Goal: Task Accomplishment & Management: Manage account settings

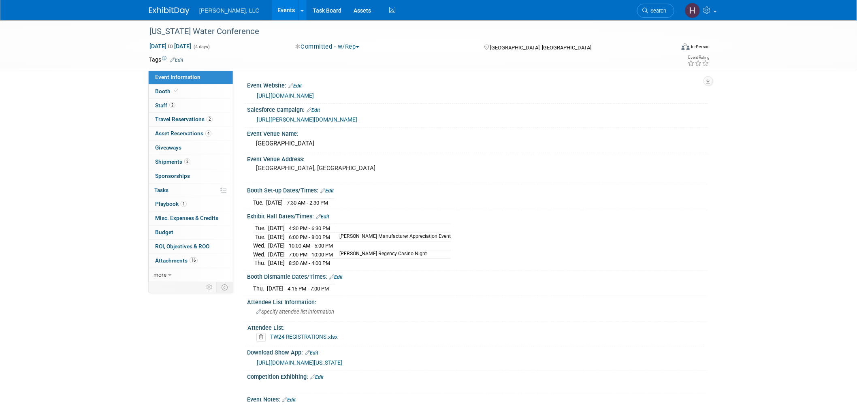
click at [272, 5] on link "Events" at bounding box center [287, 10] width 30 height 20
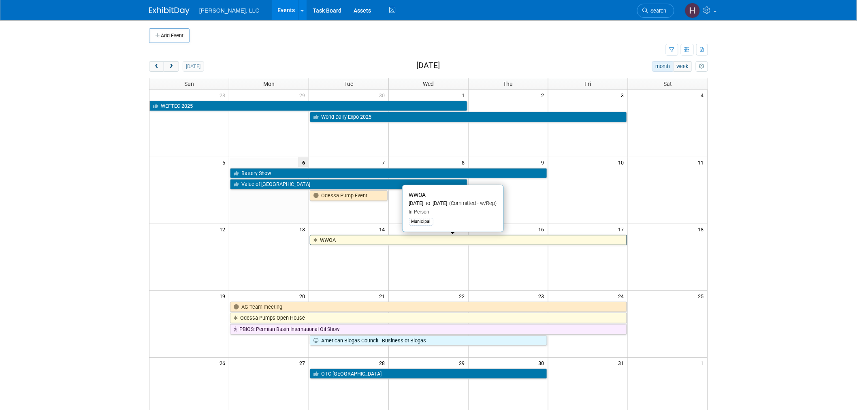
click at [396, 239] on link "WWOA" at bounding box center [468, 240] width 317 height 11
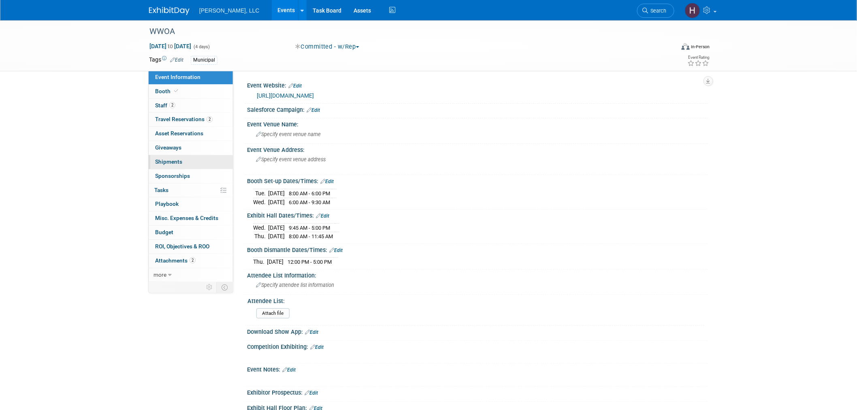
click at [179, 162] on span "Shipments 0" at bounding box center [168, 161] width 27 height 6
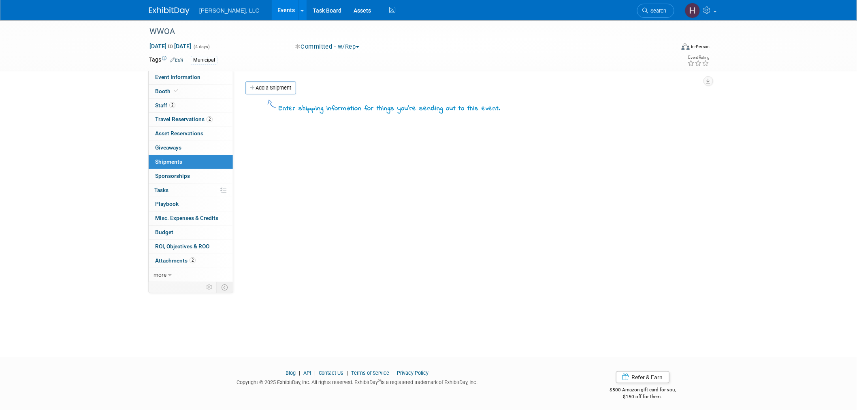
click at [272, 80] on div "Event Website: Edit https://www.wwoa.org/events-awards/events-training-calendar…" at bounding box center [470, 176] width 475 height 212
click at [270, 87] on link "Add a Shipment" at bounding box center [270, 87] width 51 height 13
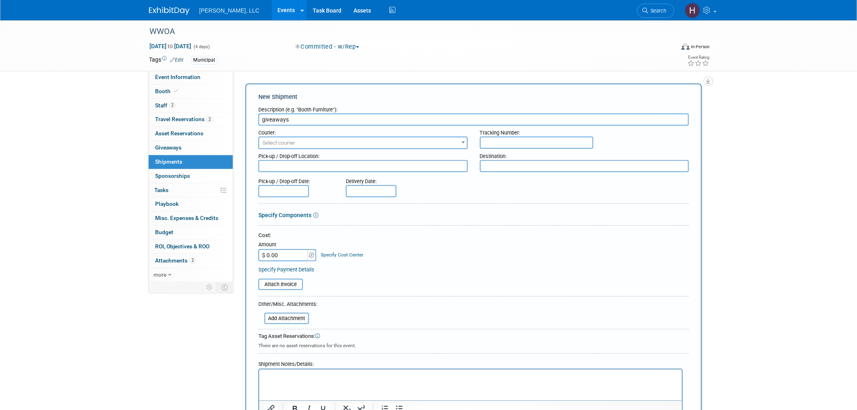
type input "giveaways"
click at [293, 144] on span "Select courier" at bounding box center [363, 142] width 208 height 11
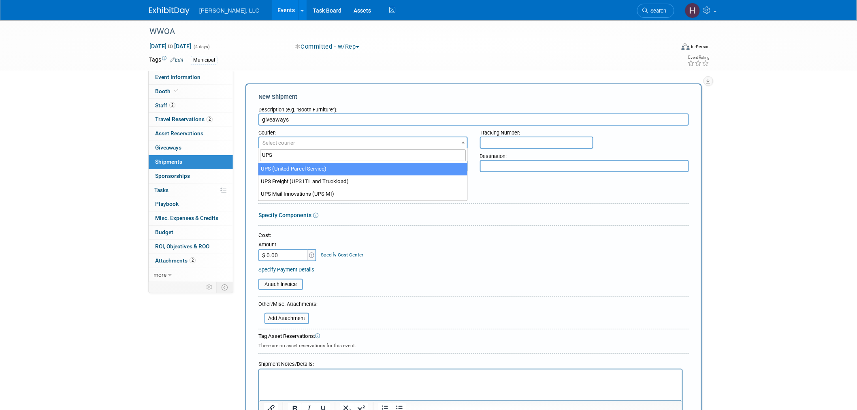
type input "UPS"
select select "508"
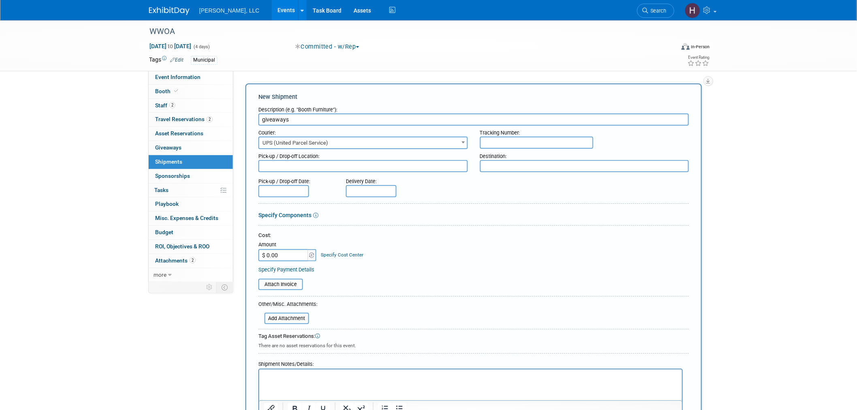
click at [493, 139] on input "text" at bounding box center [536, 143] width 113 height 12
type input "1Z91YF490377248342"
click at [289, 166] on textarea at bounding box center [362, 166] width 209 height 12
click at [288, 187] on input "text" at bounding box center [283, 191] width 51 height 12
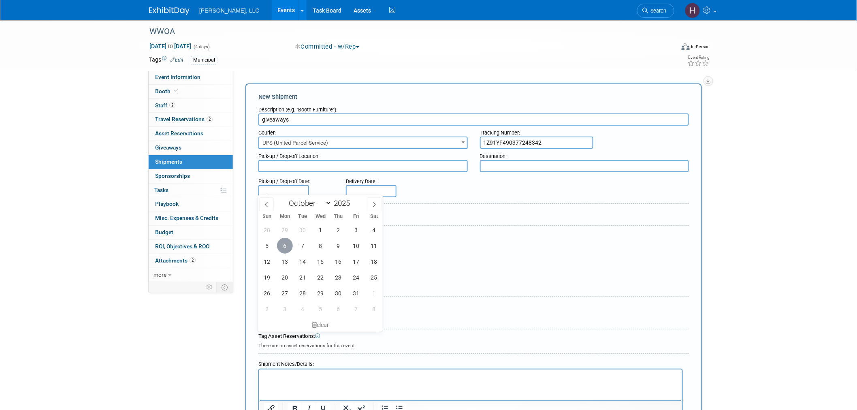
click at [284, 241] on span "6" at bounding box center [285, 246] width 16 height 16
type input "Oct 6, 2025"
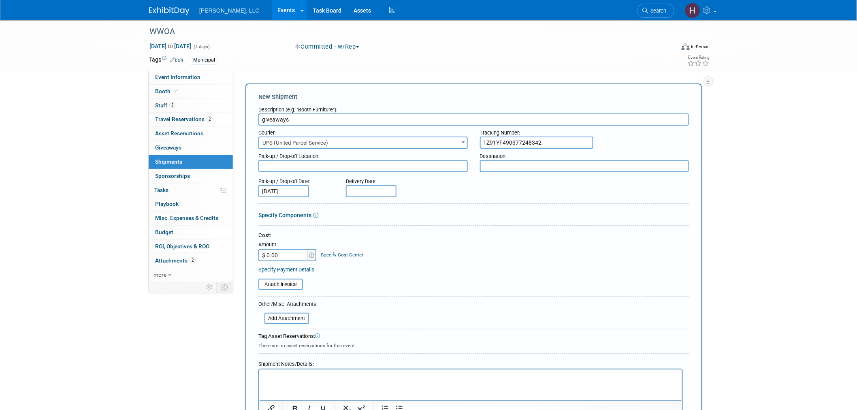
click at [365, 187] on input "text" at bounding box center [371, 191] width 51 height 12
click at [383, 245] on span "7" at bounding box center [390, 246] width 16 height 16
type input "[DATE]"
click at [548, 139] on input "1Z91YF490377248342" at bounding box center [536, 143] width 113 height 12
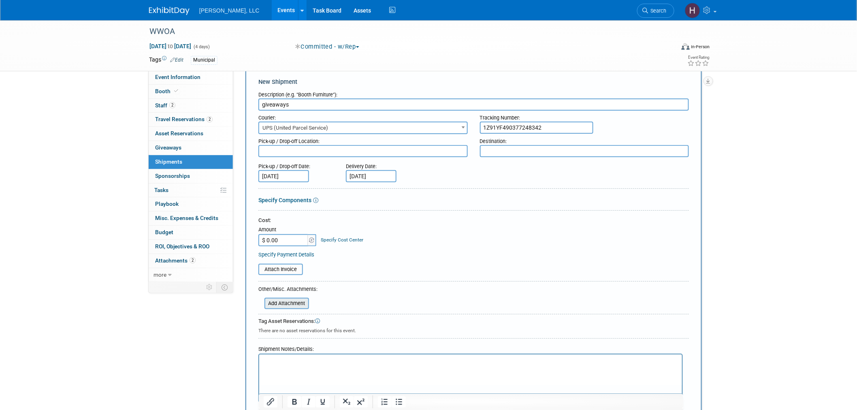
scroll to position [128, 0]
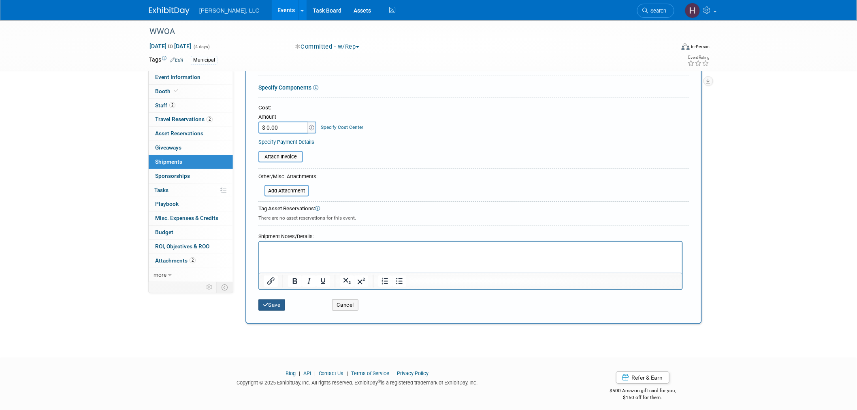
click at [282, 304] on button "Save" at bounding box center [271, 304] width 27 height 11
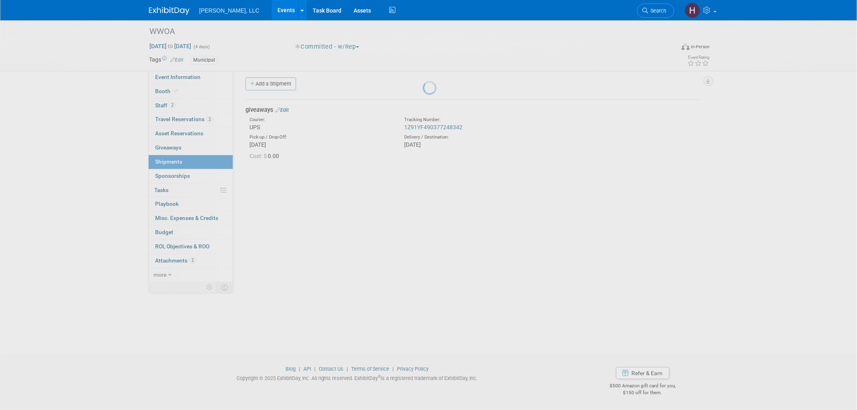
scroll to position [4, 0]
